Goal: Complete application form

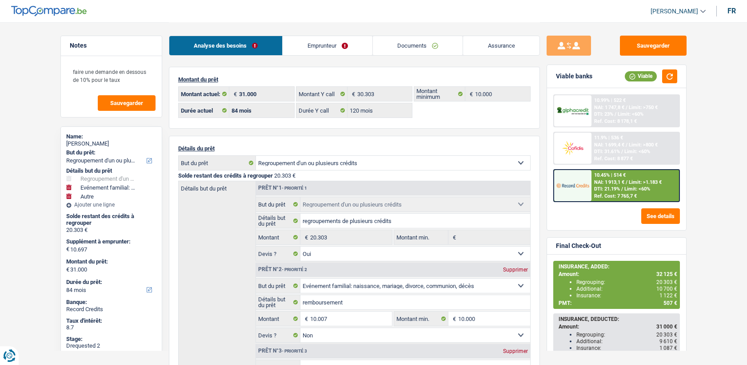
select select "refinancing"
select select "familyEvent"
select select "other"
select select "84"
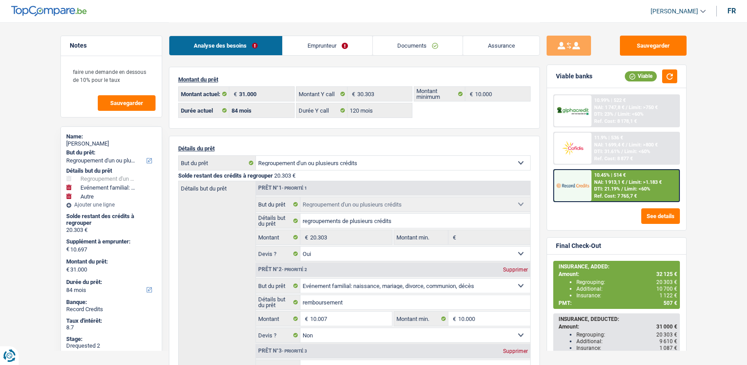
select select "84"
select select "120"
select select "refinancing"
select select "yes"
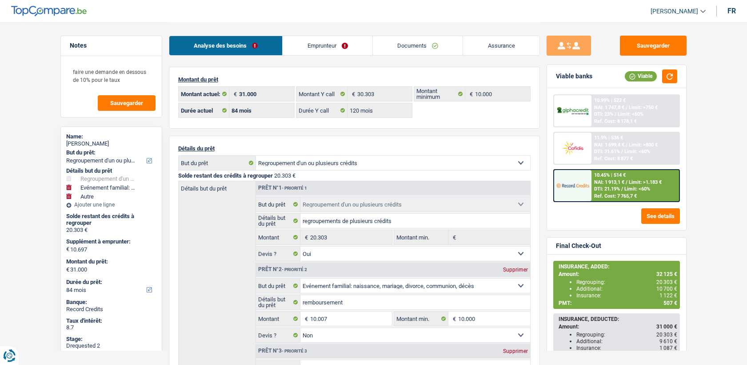
select select "familyEvent"
select select "false"
select select "other"
select select "84"
click at [337, 48] on link "Emprunteur" at bounding box center [328, 45] width 90 height 19
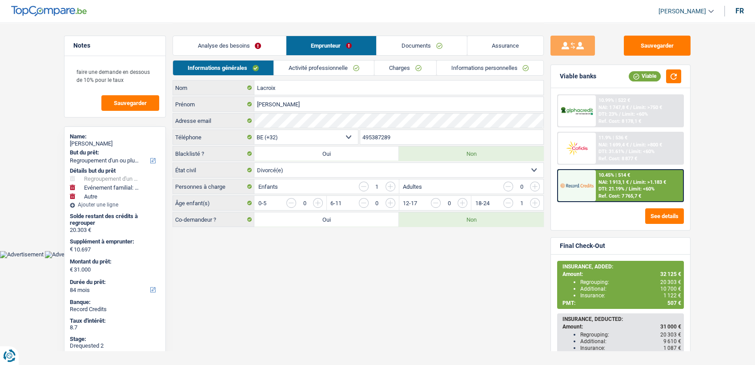
click at [309, 63] on link "Activité professionnelle" at bounding box center [324, 67] width 100 height 15
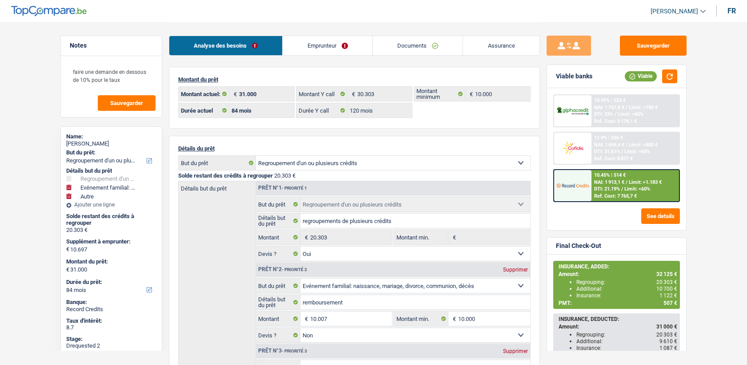
select select "refinancing"
select select "familyEvent"
select select "other"
select select "84"
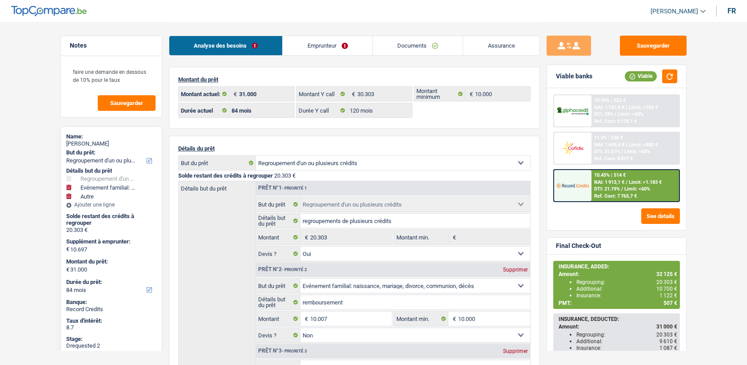
select select "84"
select select "120"
select select "refinancing"
select select "yes"
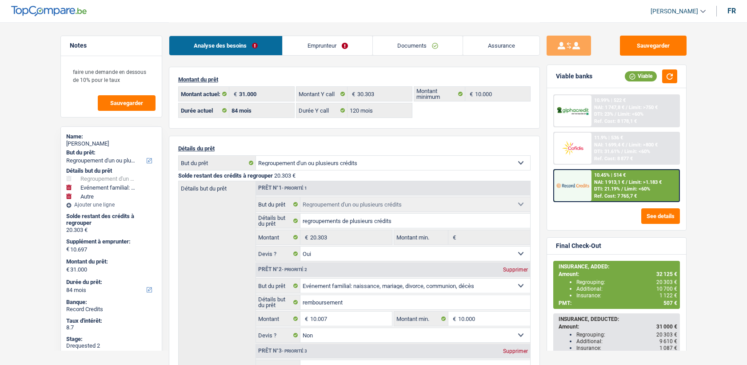
select select "familyEvent"
select select "false"
select select "other"
select select "84"
click at [594, 112] on div "10.99% | 522 € NAI: 1 747,8 € / Limit: >750 € DTI: 23% / Limit: <60% Ref. Cost:…" at bounding box center [636, 110] width 88 height 31
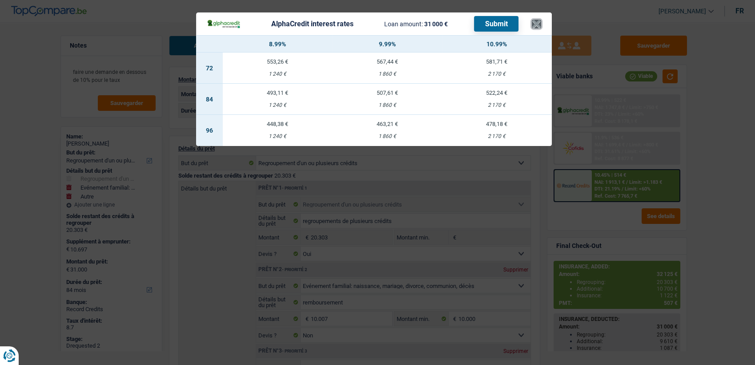
click at [540, 24] on button "×" at bounding box center [536, 24] width 9 height 9
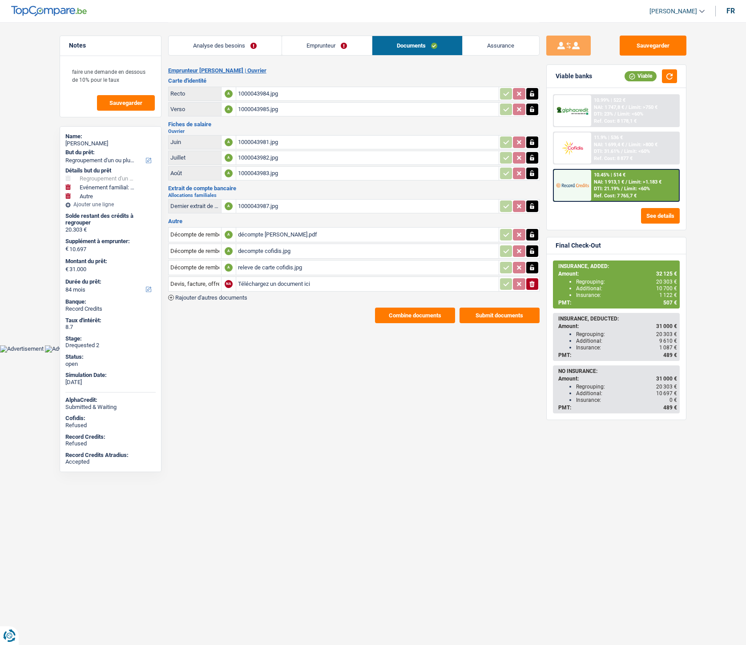
select select "refinancing"
select select "familyEvent"
select select "other"
select select "84"
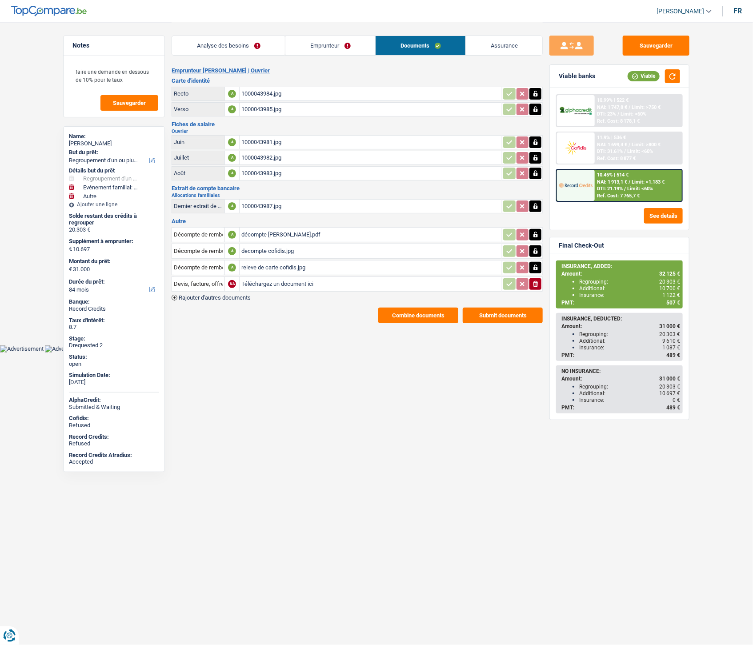
click at [491, 44] on link "Assurance" at bounding box center [504, 45] width 76 height 19
